Goal: Information Seeking & Learning: Learn about a topic

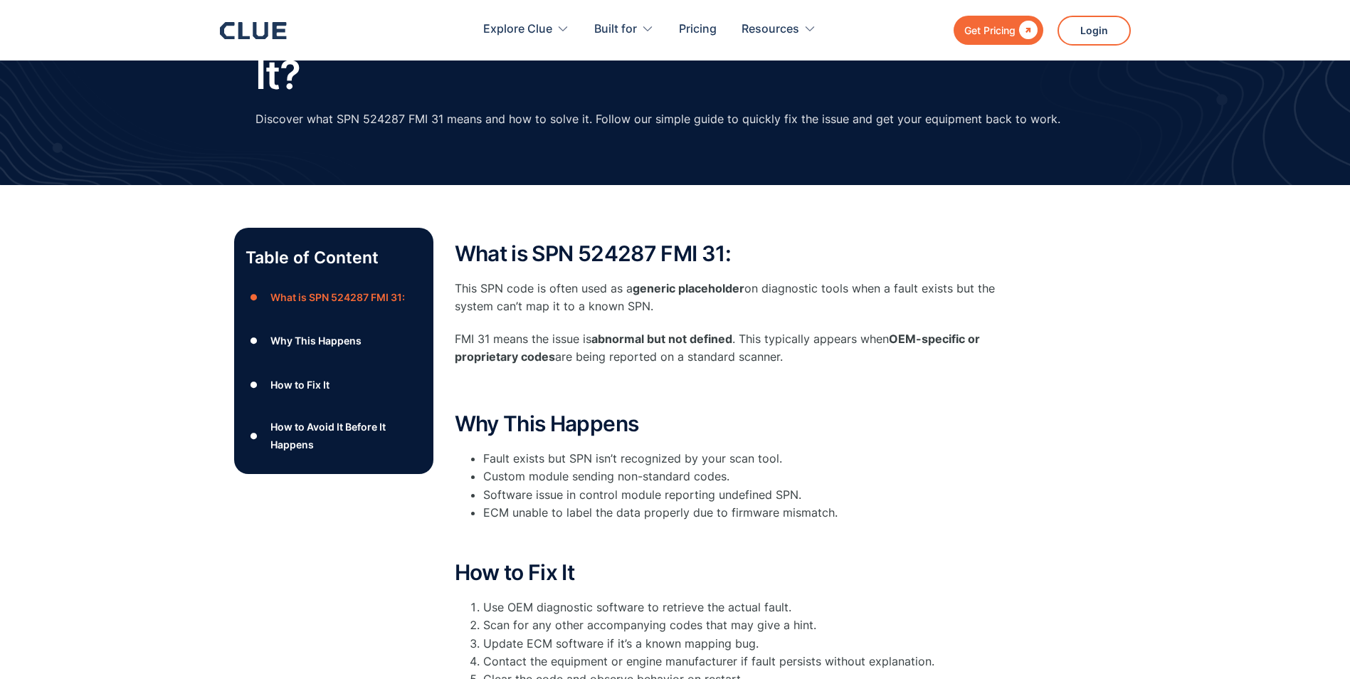
scroll to position [142, 0]
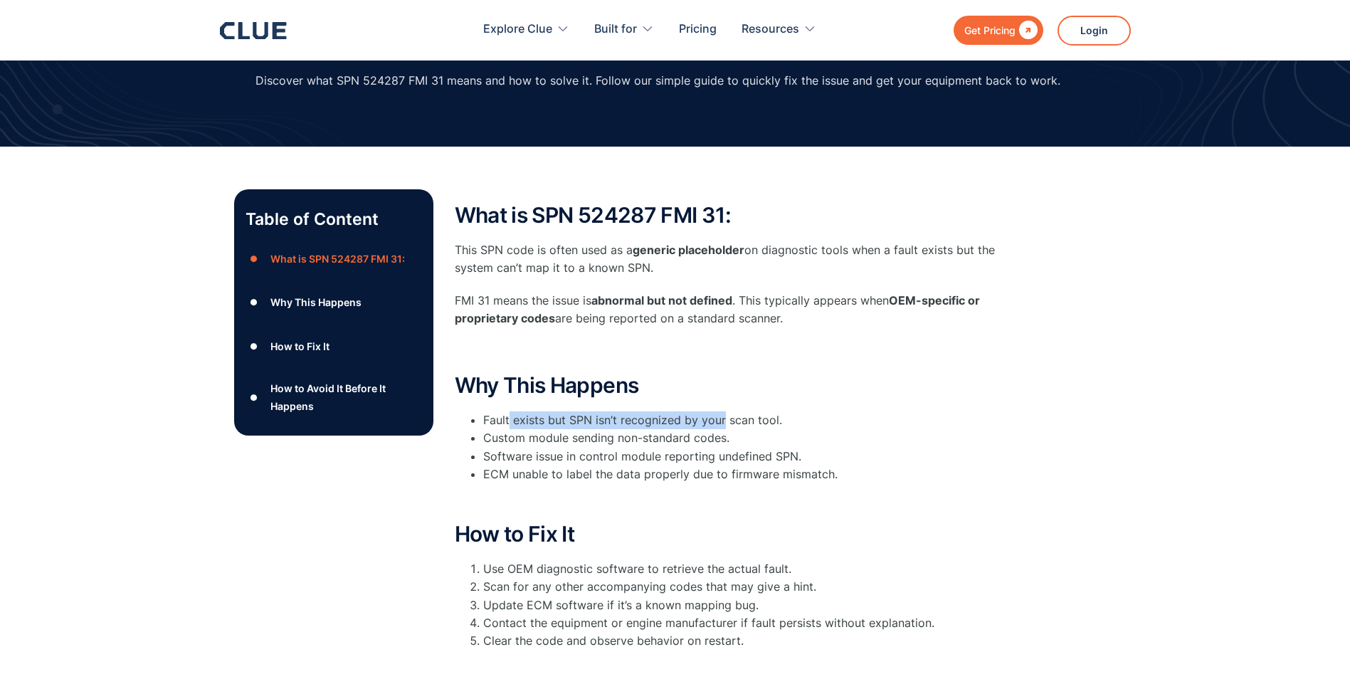
drag, startPoint x: 511, startPoint y: 412, endPoint x: 723, endPoint y: 429, distance: 212.8
click at [723, 429] on li "Fault exists but SPN isn’t recognized by your scan tool." at bounding box center [753, 420] width 541 height 18
drag, startPoint x: 723, startPoint y: 429, endPoint x: 699, endPoint y: 454, distance: 35.2
click at [699, 454] on li "Software issue in control module reporting undefined SPN." at bounding box center [753, 457] width 541 height 18
click at [683, 453] on li "Software issue in control module reporting undefined SPN." at bounding box center [753, 457] width 541 height 18
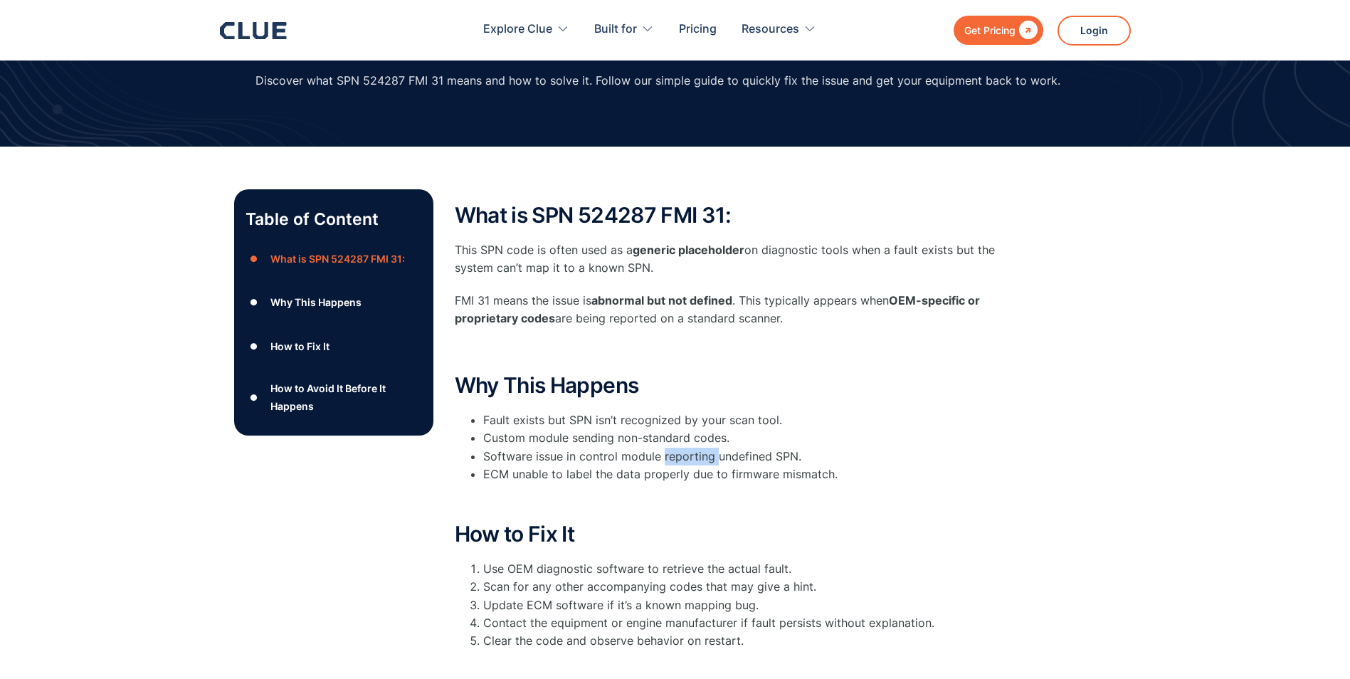
click at [683, 453] on li "Software issue in control module reporting undefined SPN." at bounding box center [753, 457] width 541 height 18
click at [682, 455] on li "Software issue in control module reporting undefined SPN." at bounding box center [753, 457] width 541 height 18
drag, startPoint x: 682, startPoint y: 455, endPoint x: 651, endPoint y: 471, distance: 35.0
click at [651, 471] on li "ECM unable to label the data properly due to firmware mismatch." at bounding box center [753, 475] width 541 height 18
drag, startPoint x: 561, startPoint y: 430, endPoint x: 644, endPoint y: 420, distance: 83.9
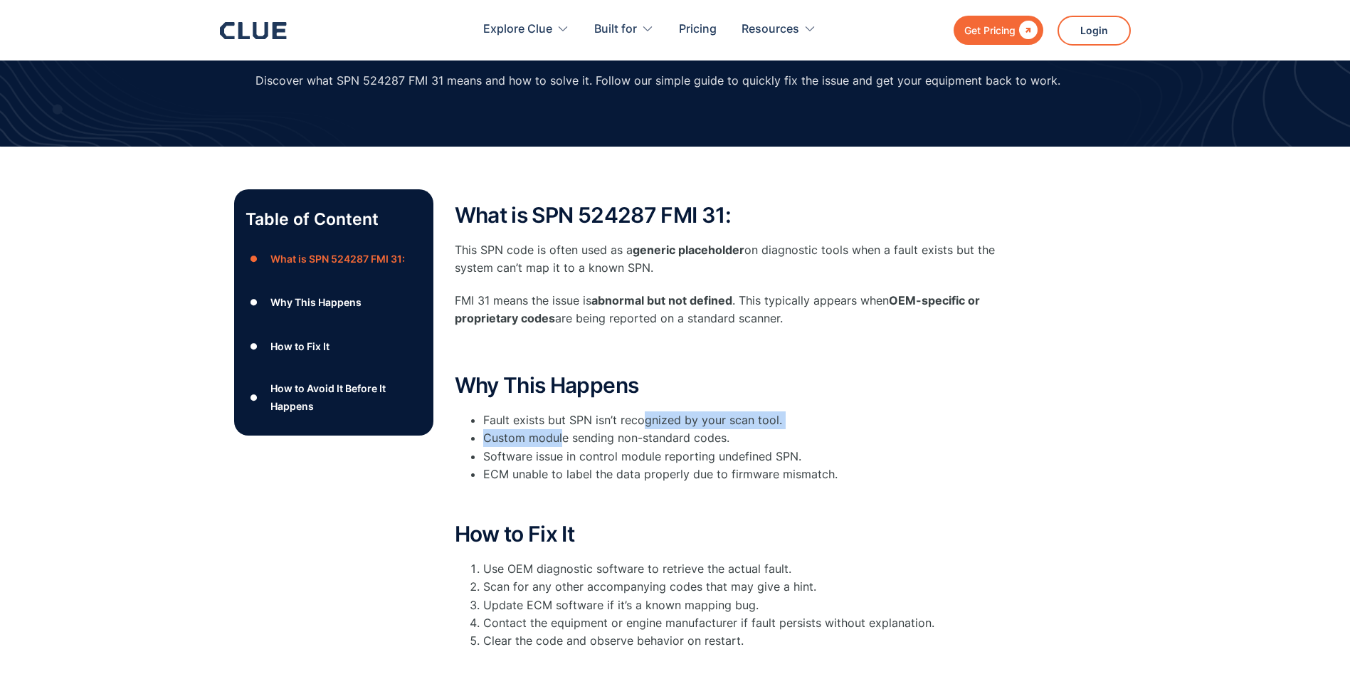
click at [644, 420] on ul "Fault exists but SPN isn’t recognized by your scan tool. Custom module sending …" at bounding box center [739, 447] width 569 height 72
drag, startPoint x: 644, startPoint y: 420, endPoint x: 599, endPoint y: 432, distance: 47.1
click at [599, 432] on li "Custom module sending non-standard codes." at bounding box center [753, 438] width 541 height 18
click at [695, 445] on li "Custom module sending non-standard codes." at bounding box center [753, 438] width 541 height 18
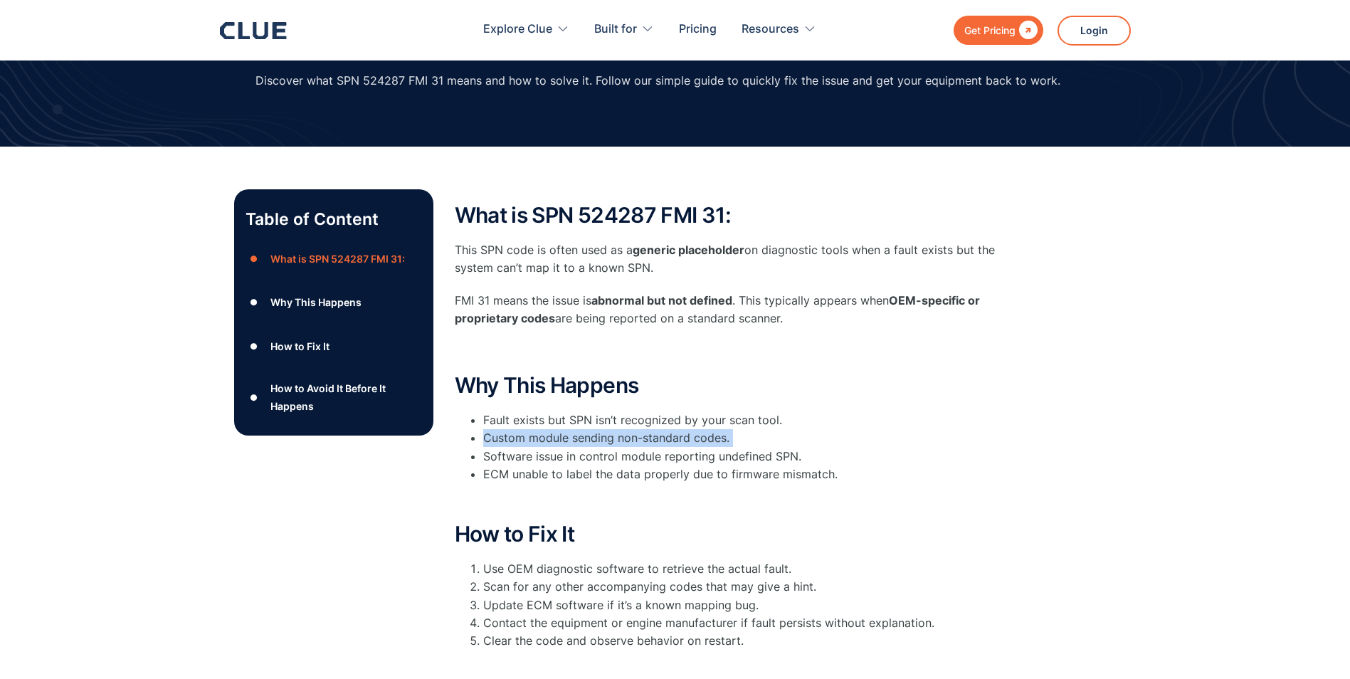
click at [695, 445] on li "Custom module sending non-standard codes." at bounding box center [753, 438] width 541 height 18
drag, startPoint x: 695, startPoint y: 445, endPoint x: 685, endPoint y: 464, distance: 21.6
click at [685, 464] on li "Software issue in control module reporting undefined SPN." at bounding box center [753, 457] width 541 height 18
